Goal: Transaction & Acquisition: Purchase product/service

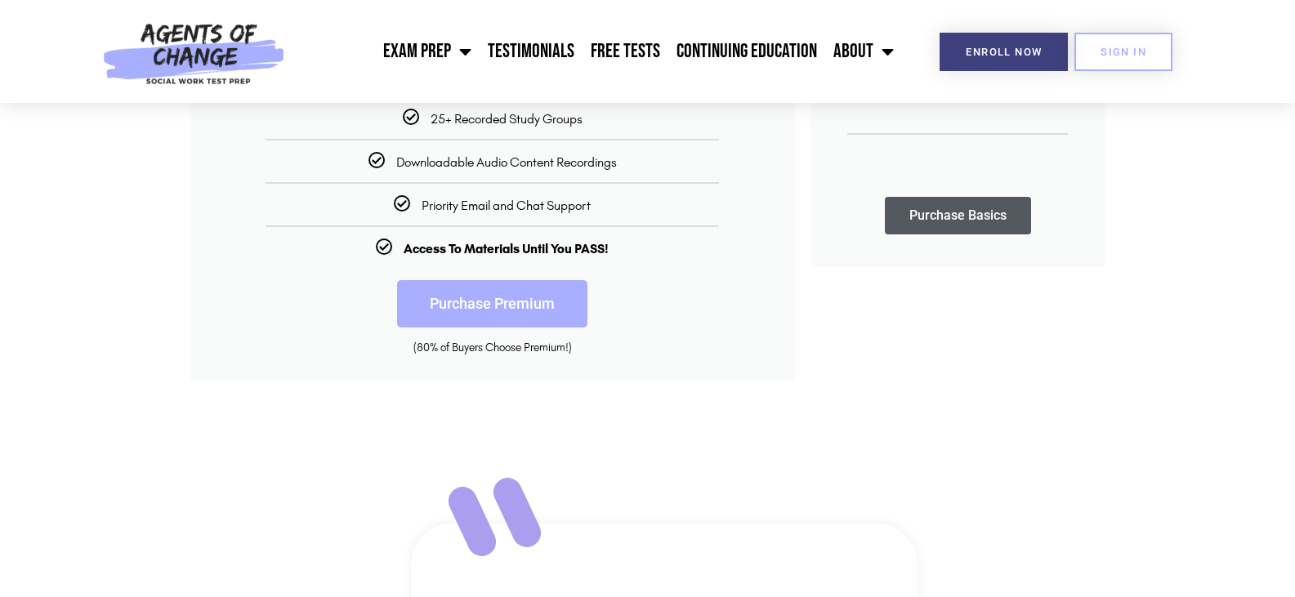
click at [509, 299] on link "Purchase Premium" at bounding box center [492, 303] width 190 height 47
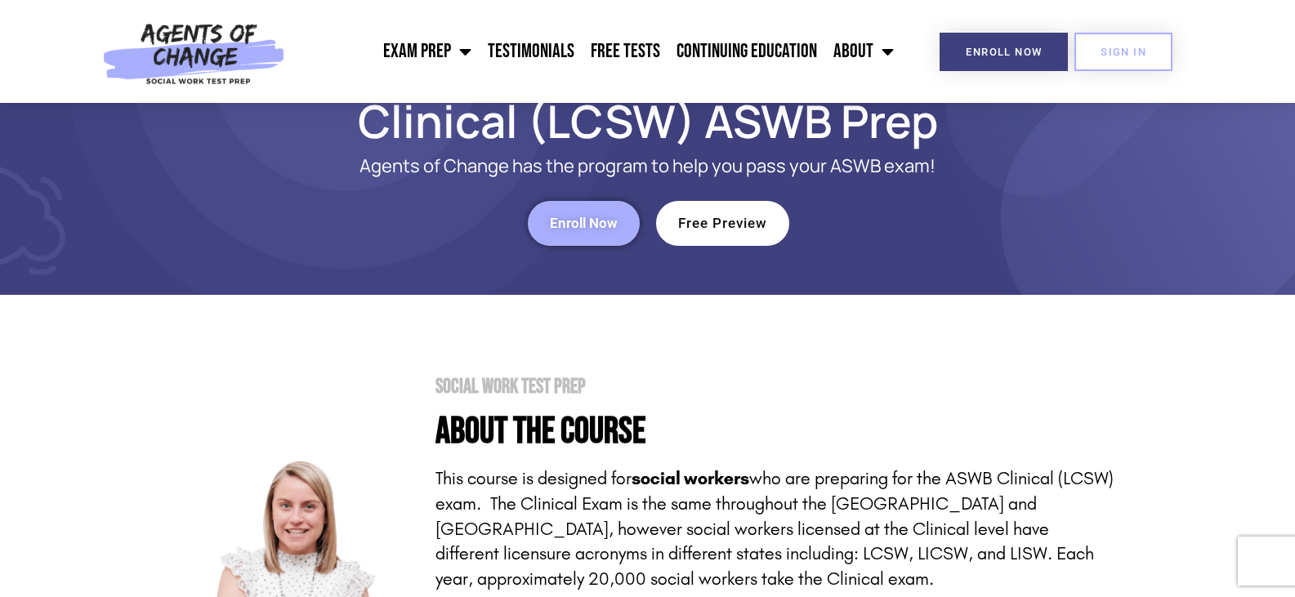
click at [580, 225] on span "Enroll Now" at bounding box center [584, 224] width 68 height 14
